Goal: Ask a question: Seek information or help from site administrators or community

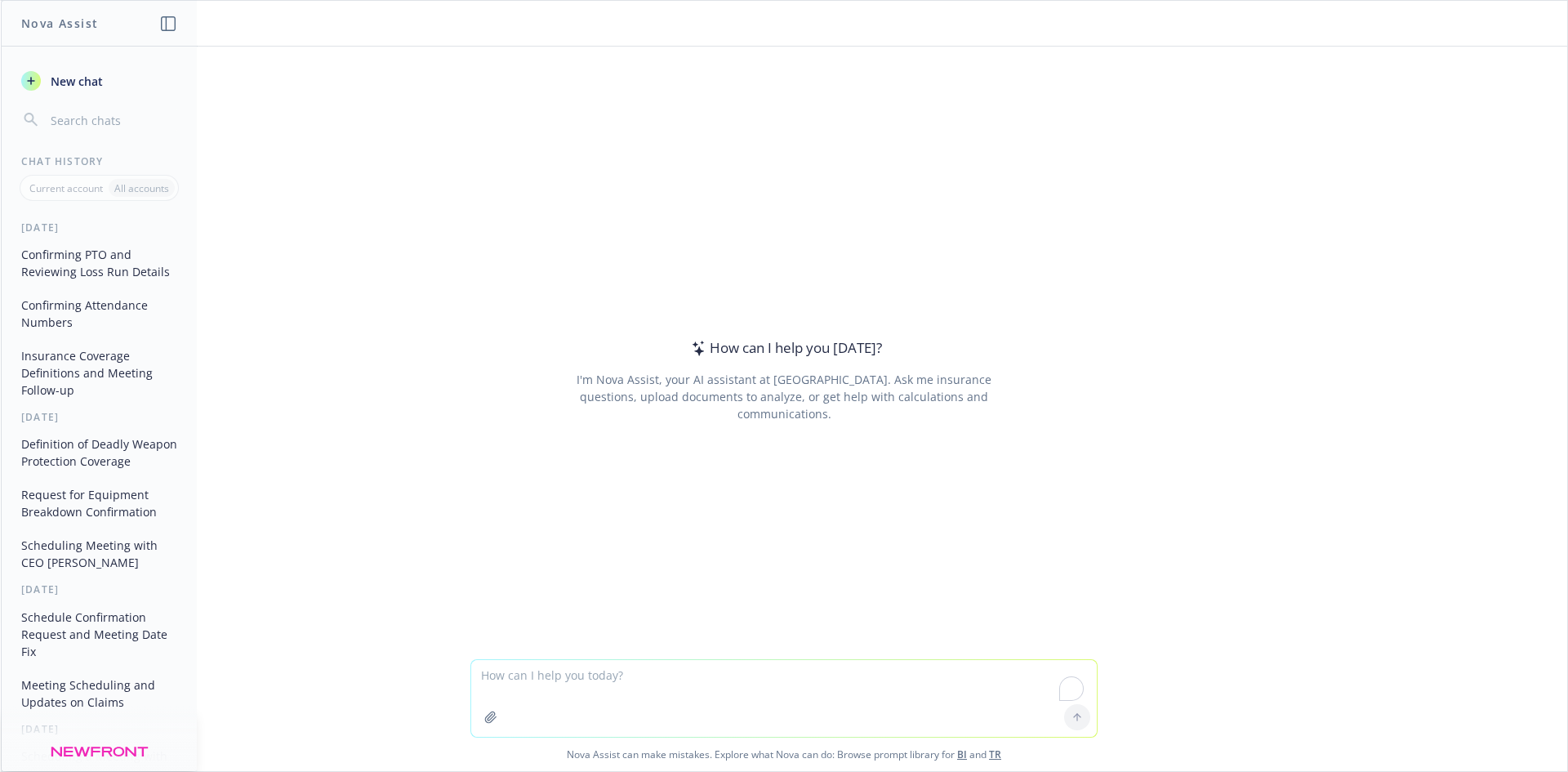
paste textarea "Hi, I got logged off out of 1password. I tired logging it back but it's saying …"
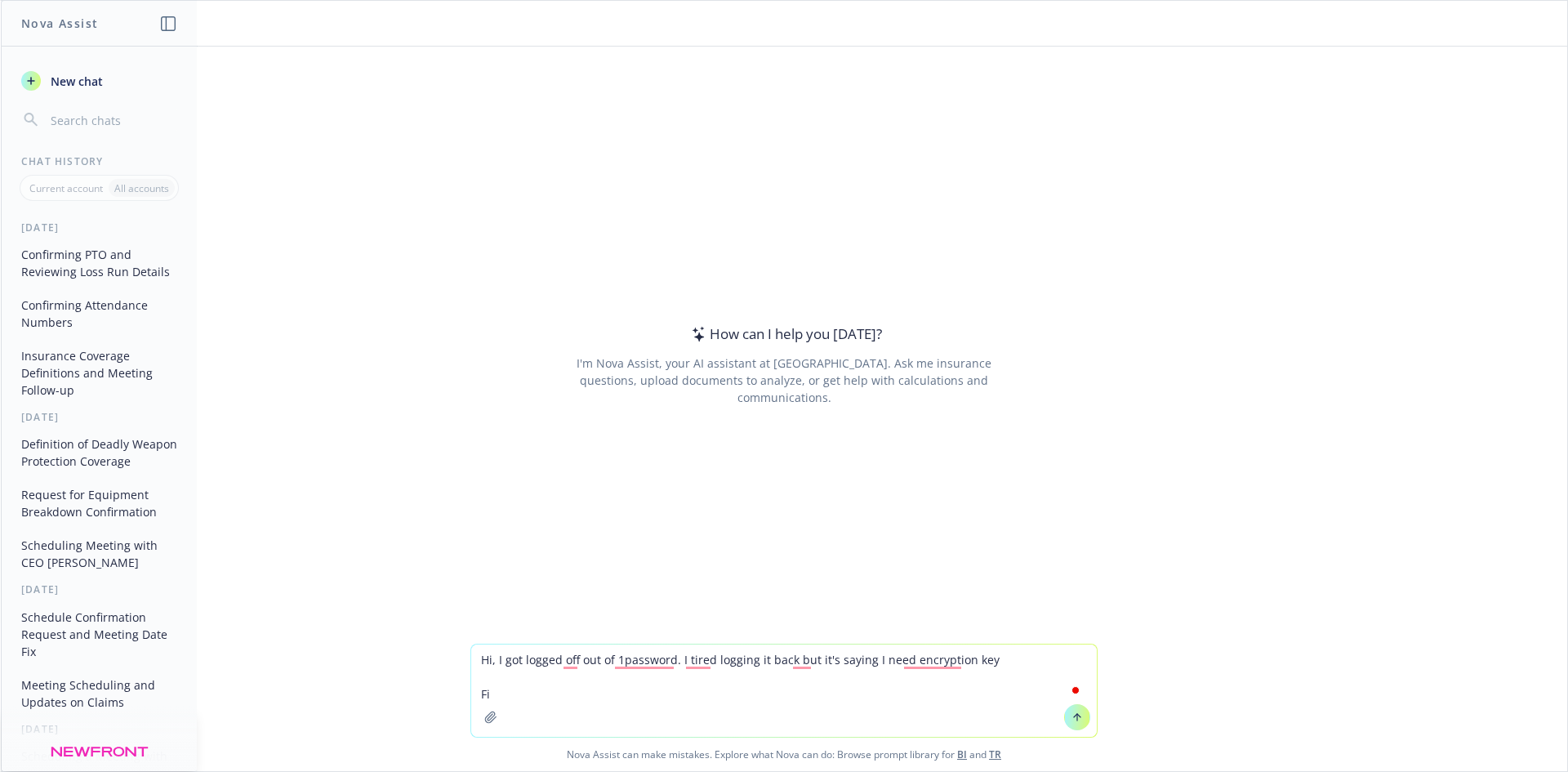
type textarea "Hi, I got logged off out of 1password. I tired logging it back but it's saying …"
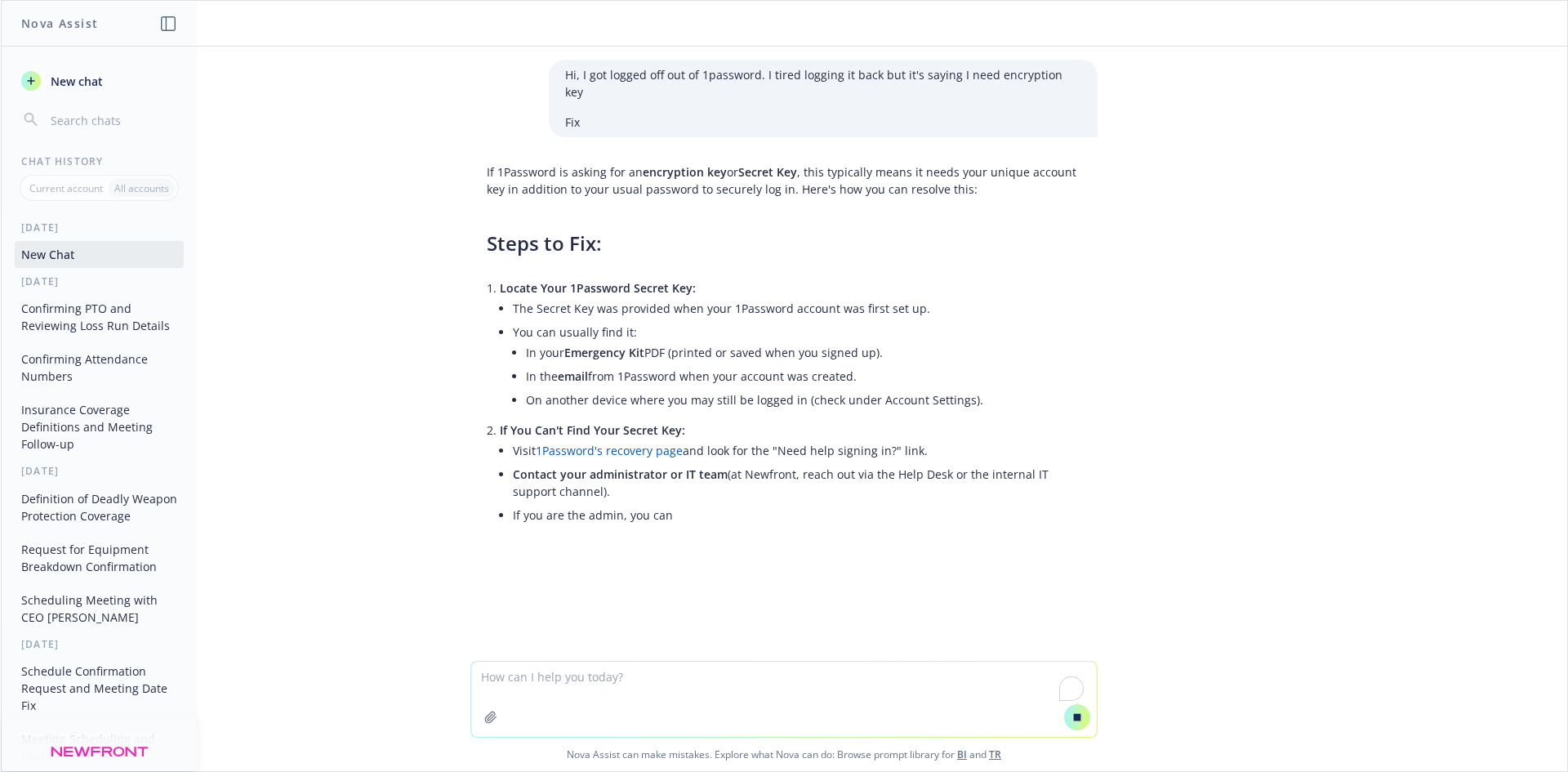
click at [564, 700] on textarea "To enrich screen reader interactions, please activate Accessibility in Grammarl…" at bounding box center [784, 699] width 625 height 75
paste textarea "Hi, I got logged off out of 1password. I tired logging it back but it's saying …"
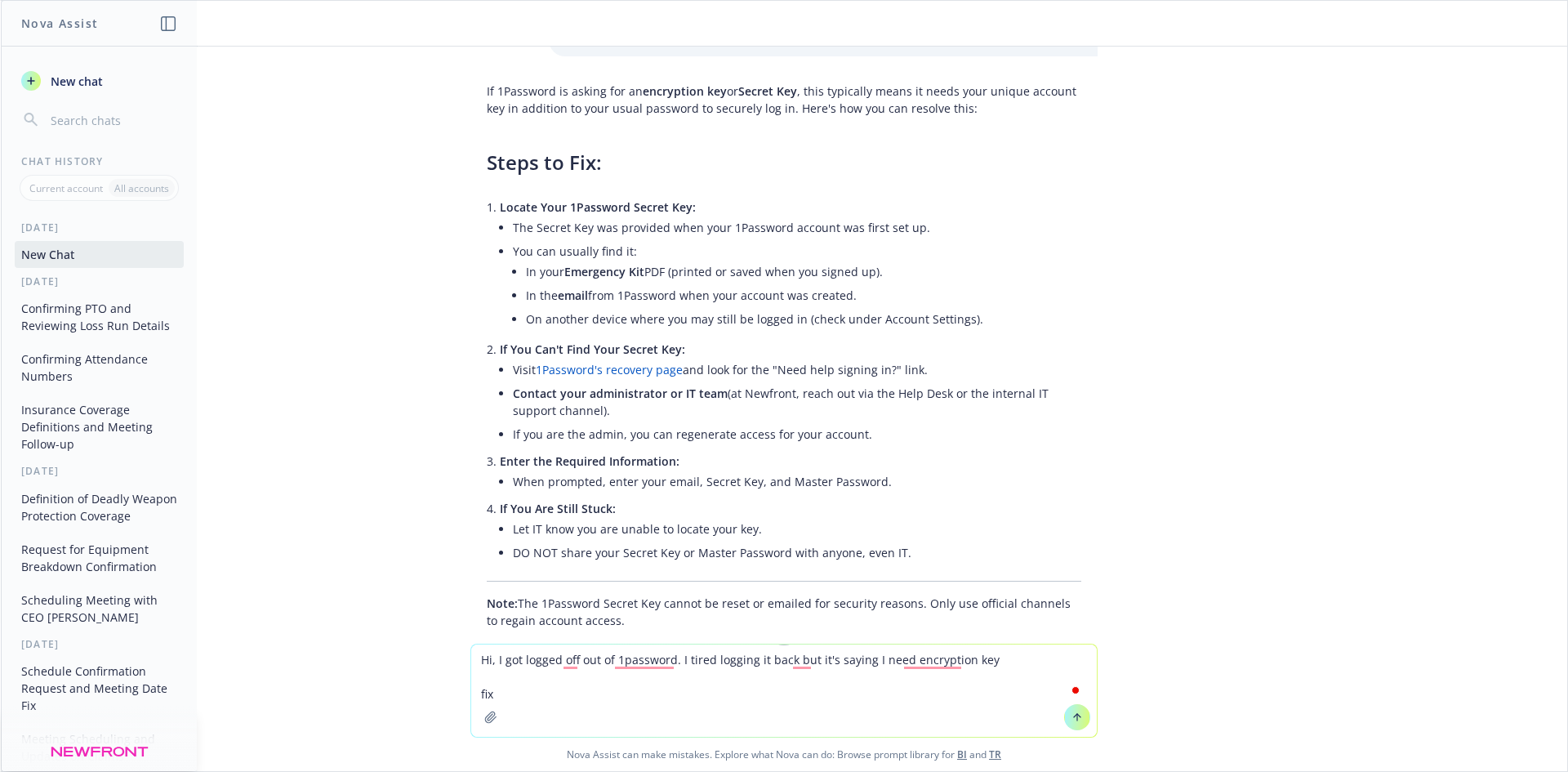
type textarea "Hi, I got logged off out of 1password. I tired logging it back but it's saying …"
click at [1074, 715] on icon at bounding box center [1077, 717] width 11 height 11
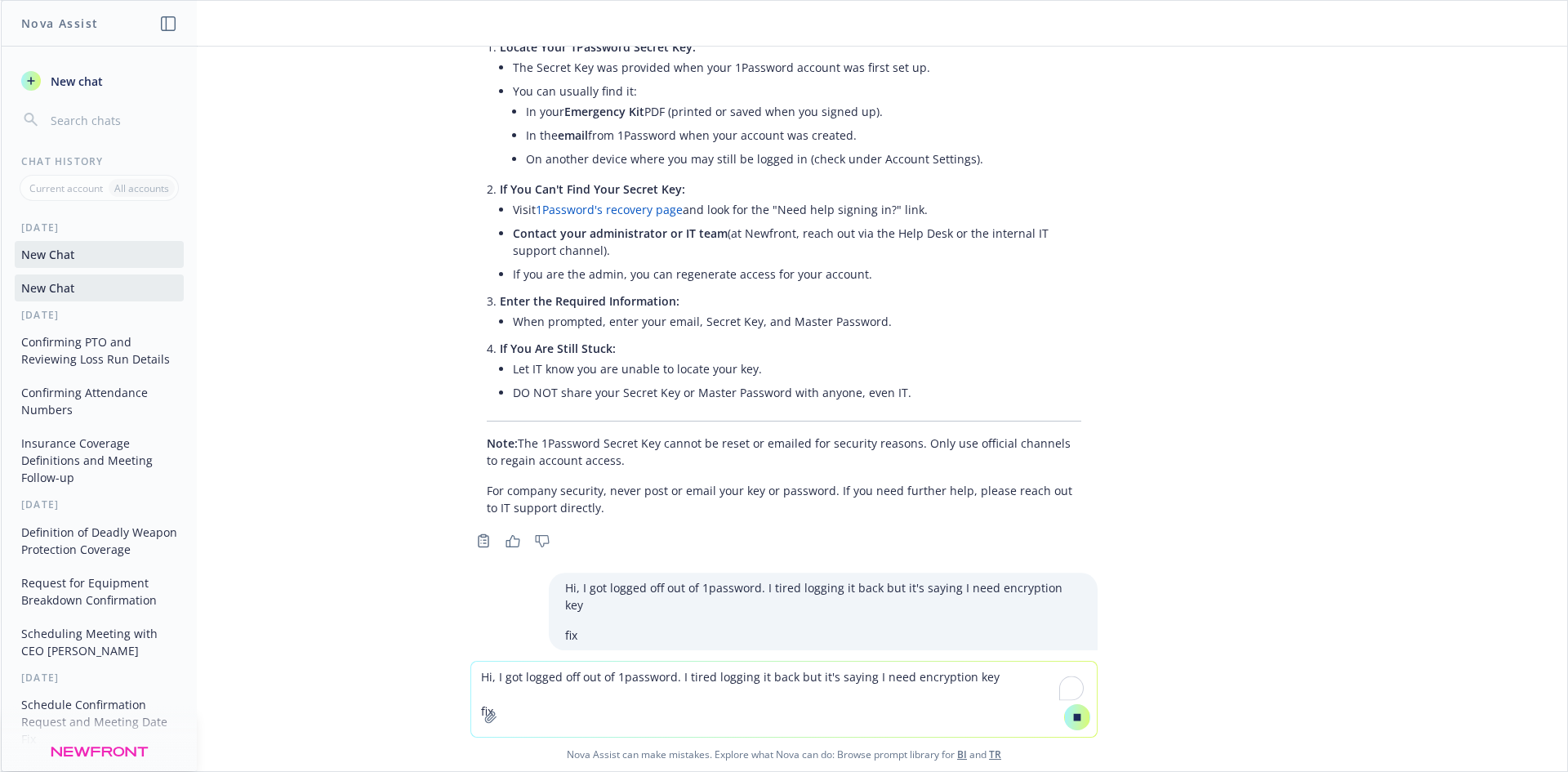
click at [1074, 715] on icon at bounding box center [1077, 717] width 7 height 7
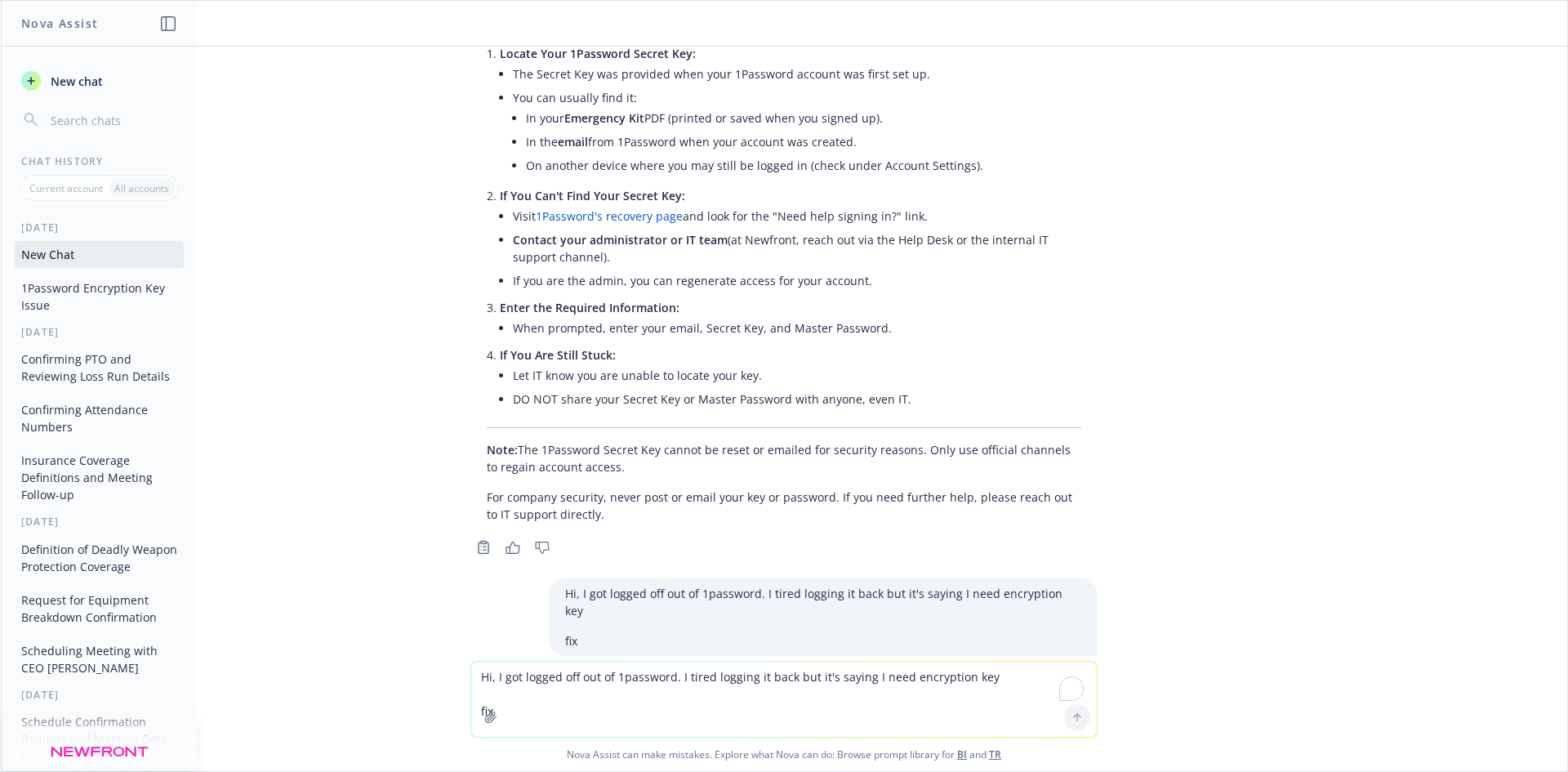
click at [739, 692] on textarea "Hi, I got logged off out of 1password. I tired logging it back but it's saying …" at bounding box center [784, 699] width 625 height 75
paste textarea "Hi, I got logged off out of 1password. I tired logging it back but it's saying …"
click at [510, 696] on textarea "Hi, I got logged off out of 1password. I tired logging it back but it's saying …" at bounding box center [784, 698] width 625 height 77
click at [1006, 680] on textarea "Hi, I got logged off out of 1password. I tired logging it back but it's saying …" at bounding box center [784, 698] width 625 height 77
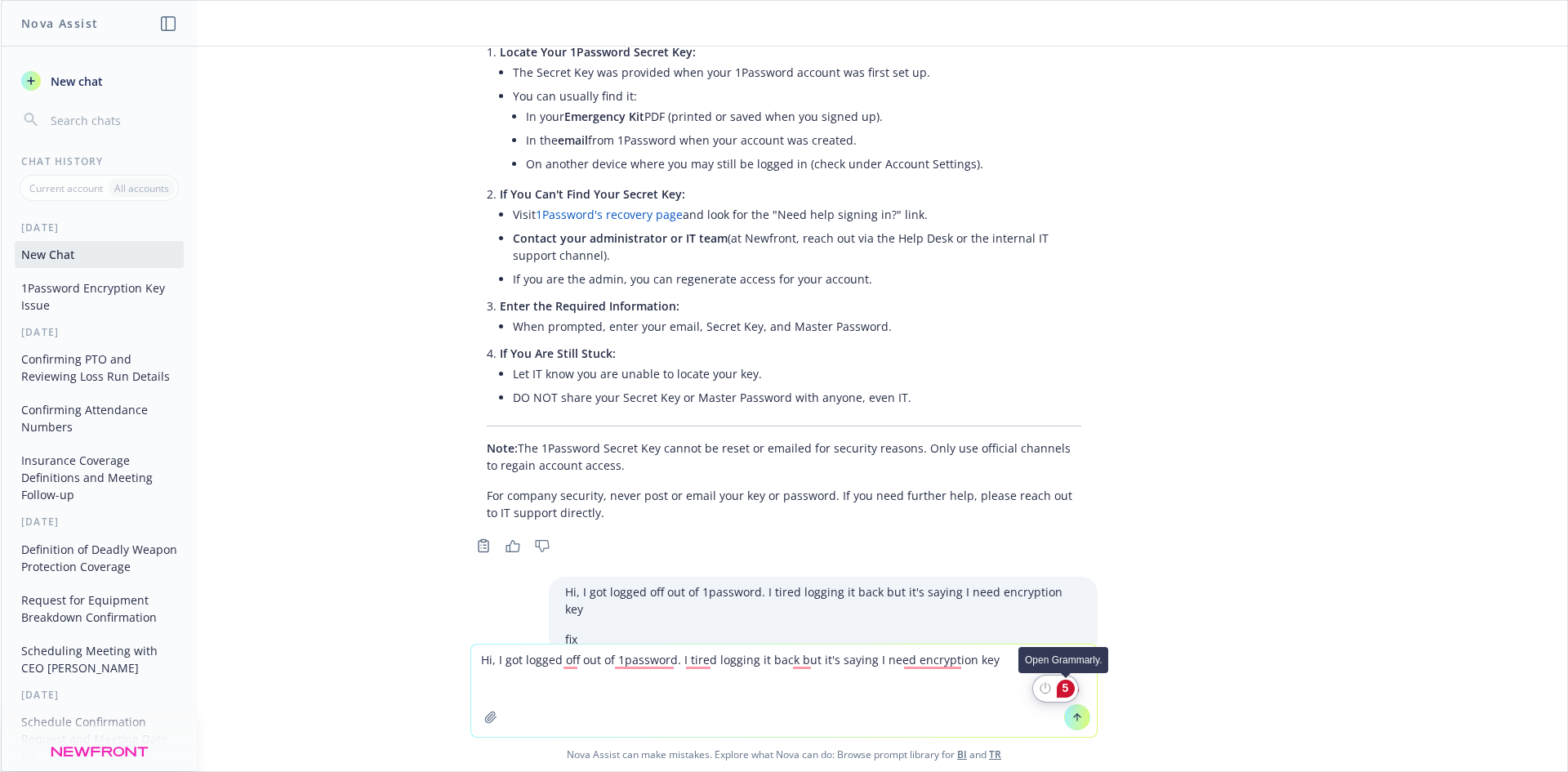
scroll to position [251, 0]
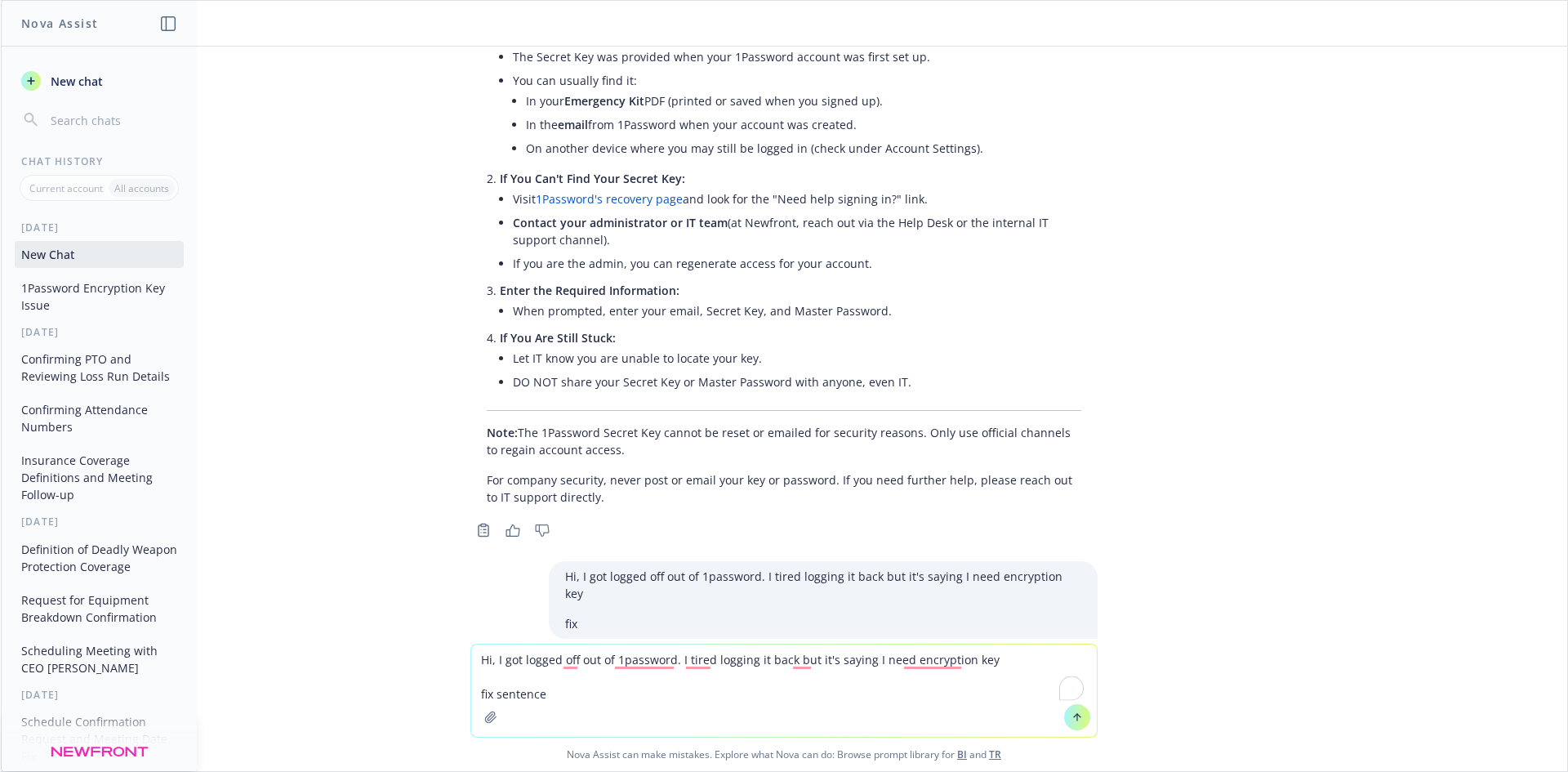
type textarea "Hi, I got logged off out of 1password. I tired logging it back but it's saying …"
click at [1073, 719] on icon at bounding box center [1077, 717] width 11 height 11
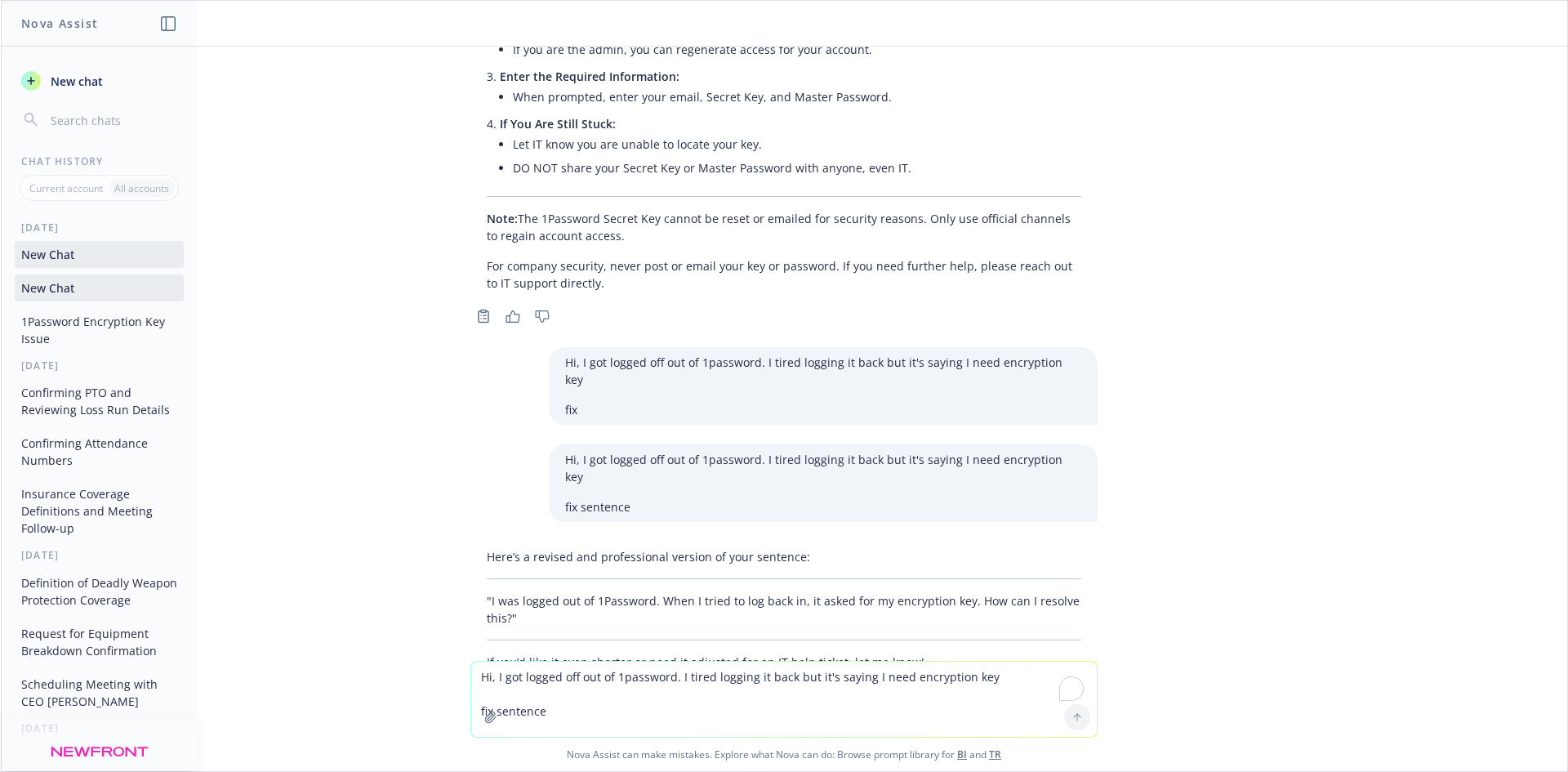
scroll to position [499, 0]
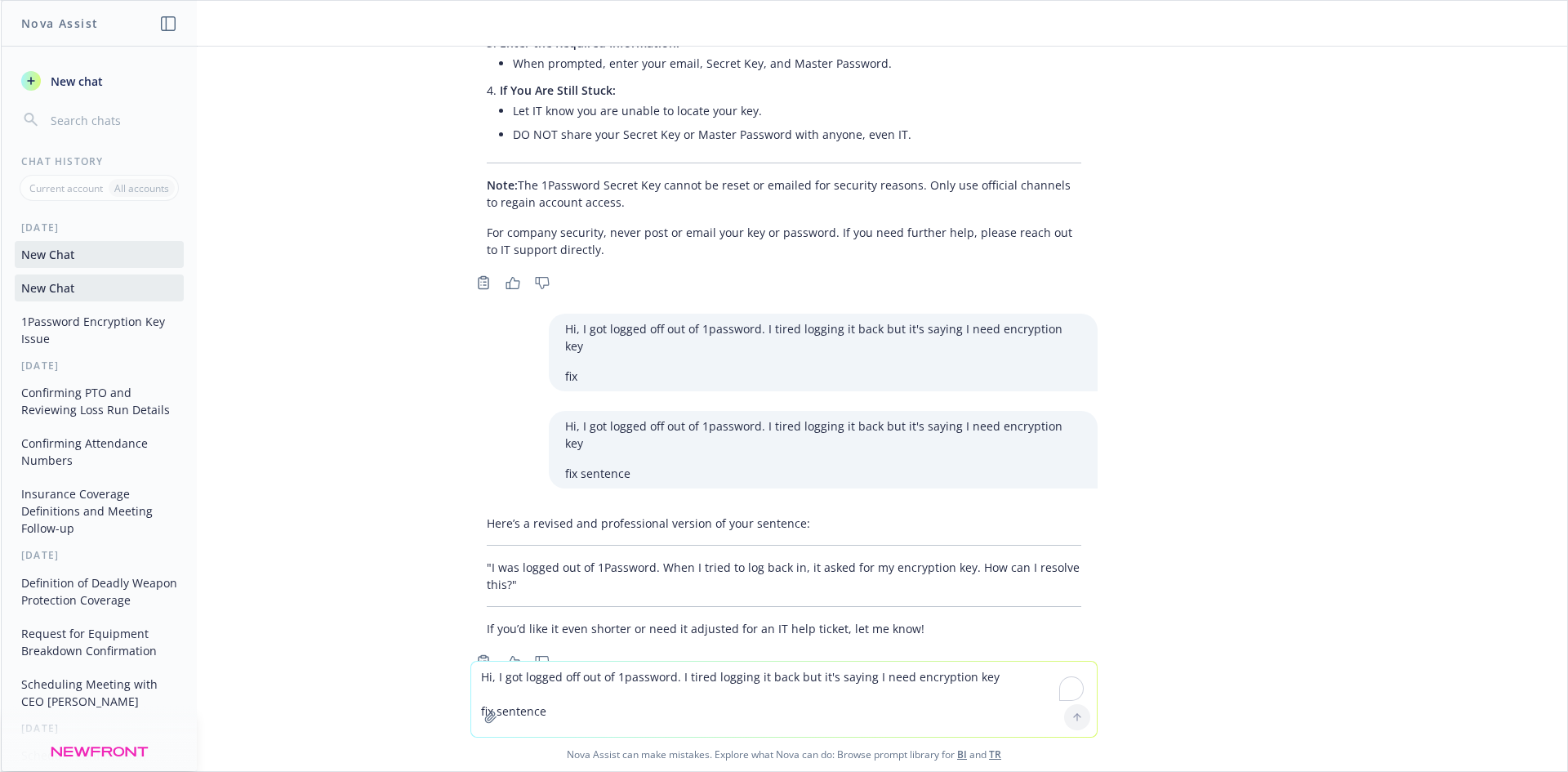
drag, startPoint x: 501, startPoint y: 597, endPoint x: 479, endPoint y: 548, distance: 53.7
click at [477, 549] on div "Here’s a revised and professional version of your sentence: "I was logged out o…" at bounding box center [784, 576] width 627 height 136
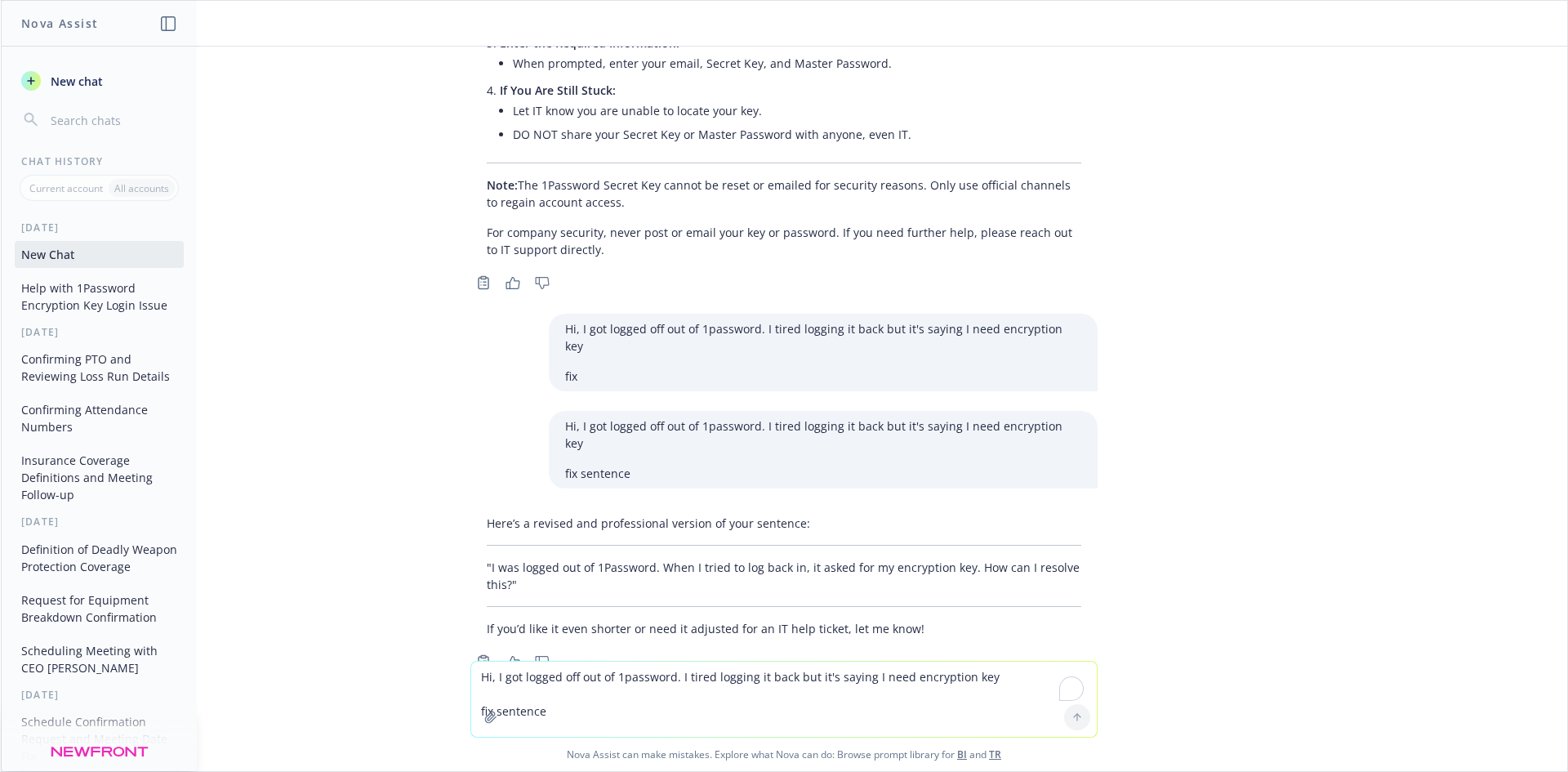
click at [499, 508] on div "Here’s a revised and professional version of your sentence: "I was logged out o…" at bounding box center [784, 576] width 627 height 136
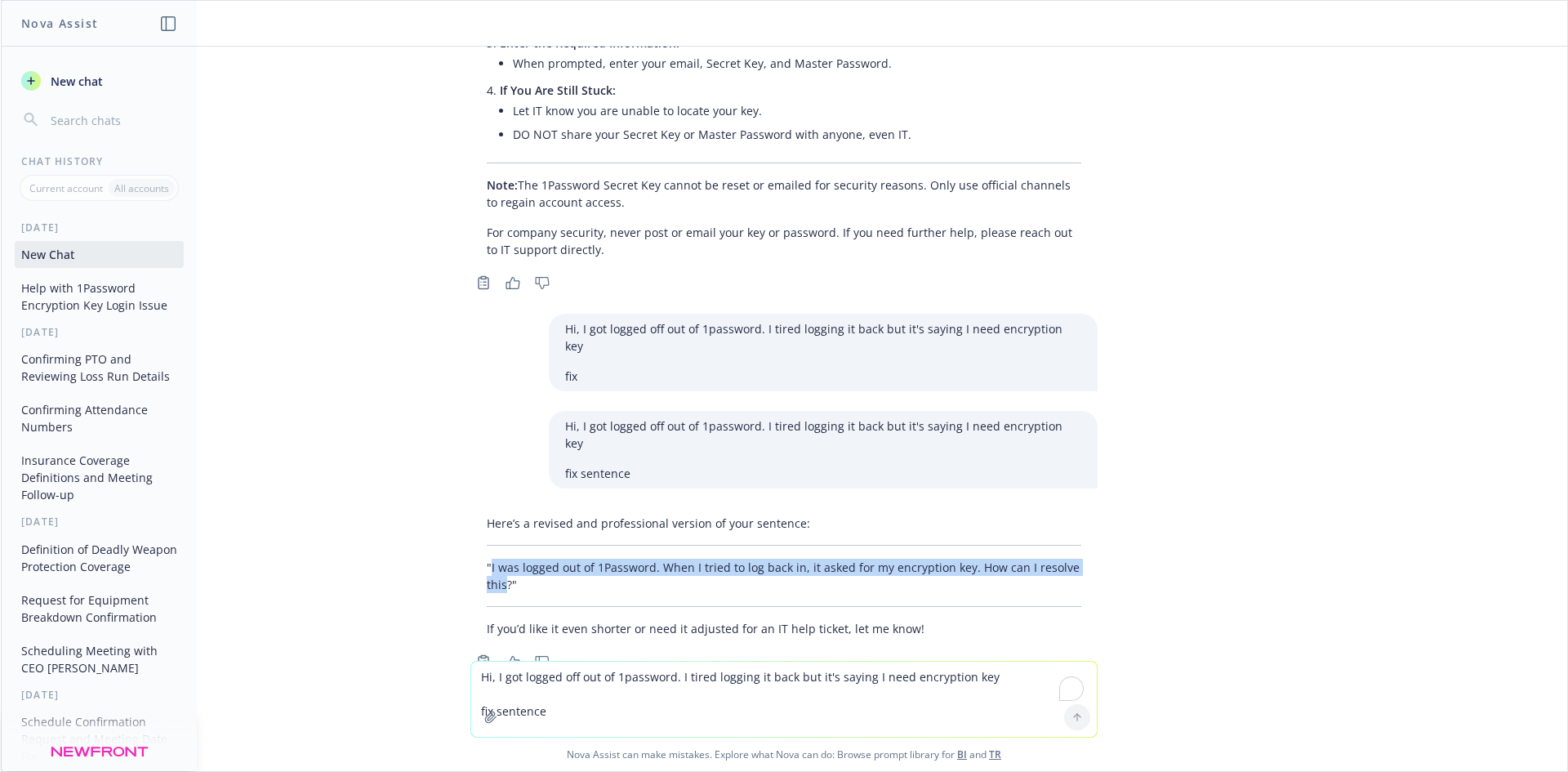
drag, startPoint x: 478, startPoint y: 515, endPoint x: 496, endPoint y: 528, distance: 22.2
click at [496, 559] on p ""I was logged out of 1Password. When I tried to log back in, it asked for my en…" at bounding box center [784, 576] width 595 height 34
copy p "I was logged out of 1Password. When I tried to log back in, it asked for my enc…"
